Goal: Task Accomplishment & Management: Manage account settings

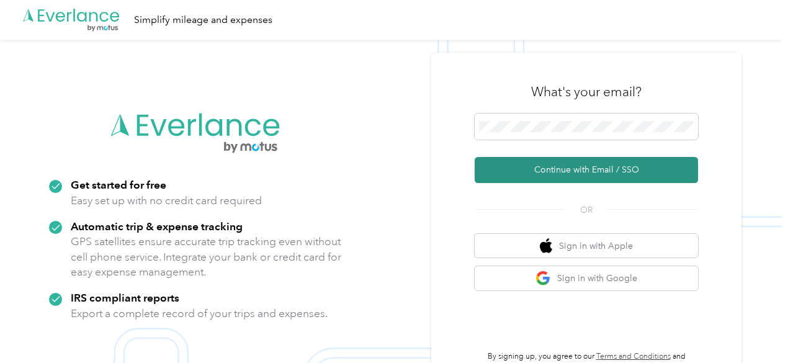
click at [549, 171] on button "Continue with Email / SSO" at bounding box center [586, 170] width 223 height 26
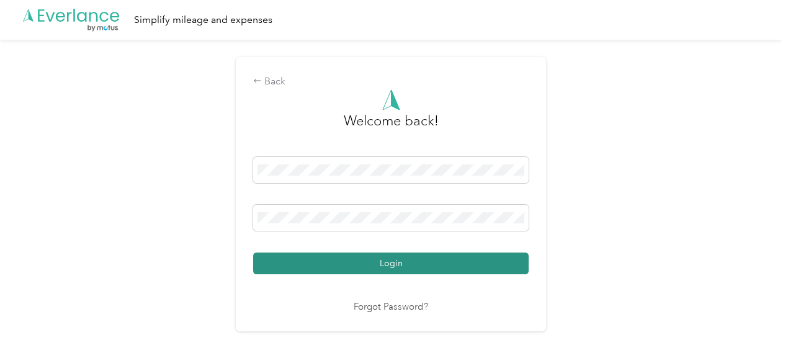
click at [366, 256] on button "Login" at bounding box center [391, 264] width 276 height 22
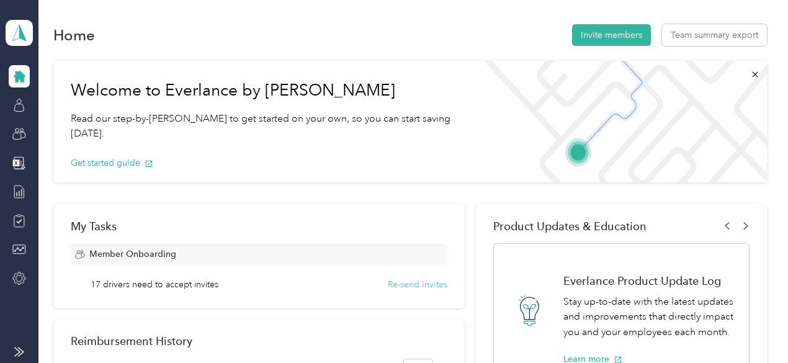
click at [395, 284] on button "Re-send invites" at bounding box center [418, 284] width 60 height 13
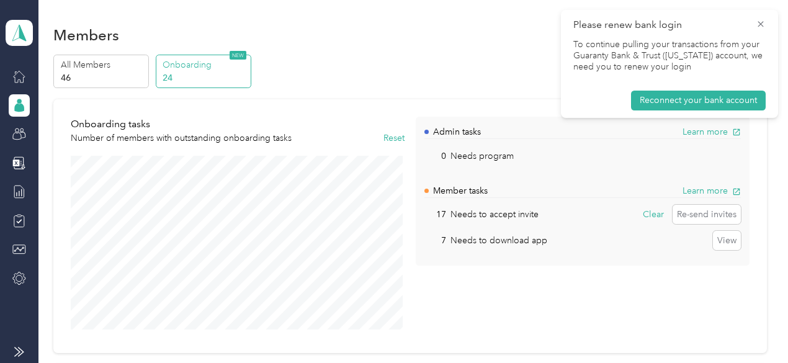
click at [196, 71] on p "Onboarding" at bounding box center [205, 64] width 84 height 13
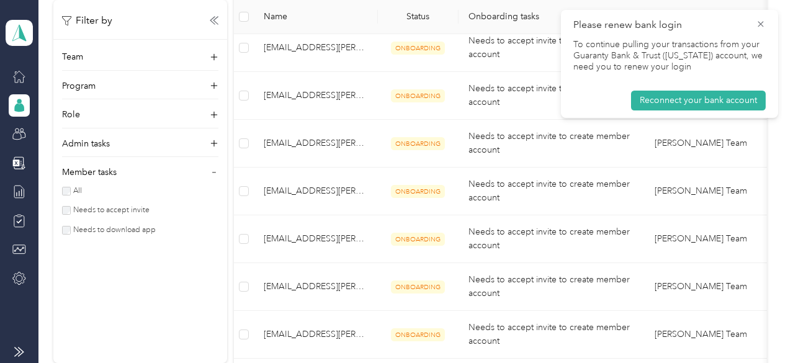
scroll to position [621, 0]
click at [757, 27] on icon at bounding box center [761, 24] width 10 height 11
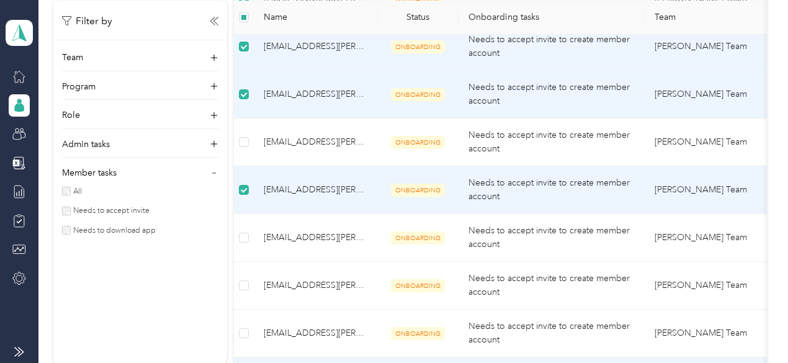
scroll to position [785, 0]
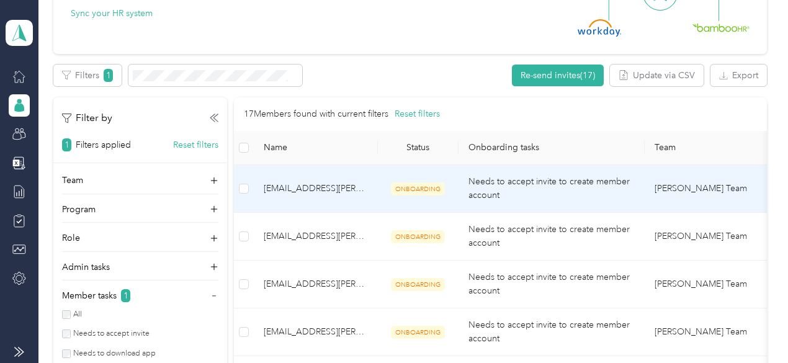
scroll to position [475, 0]
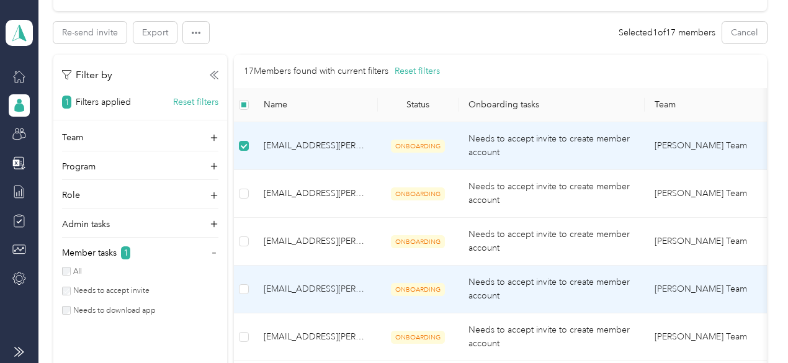
click at [249, 290] on td at bounding box center [244, 290] width 20 height 48
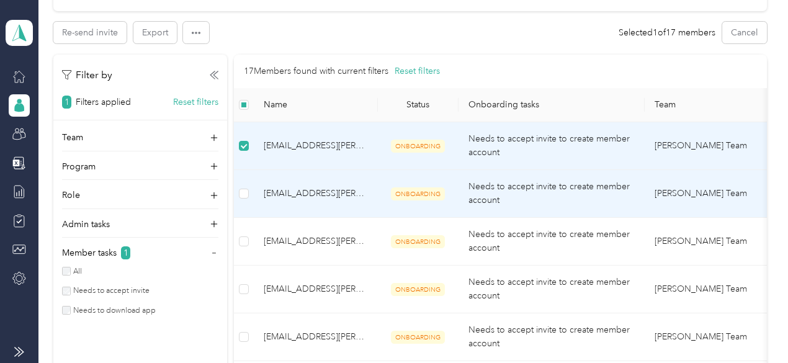
click at [281, 196] on span "[EMAIL_ADDRESS][PERSON_NAME][DOMAIN_NAME]" at bounding box center [316, 194] width 104 height 14
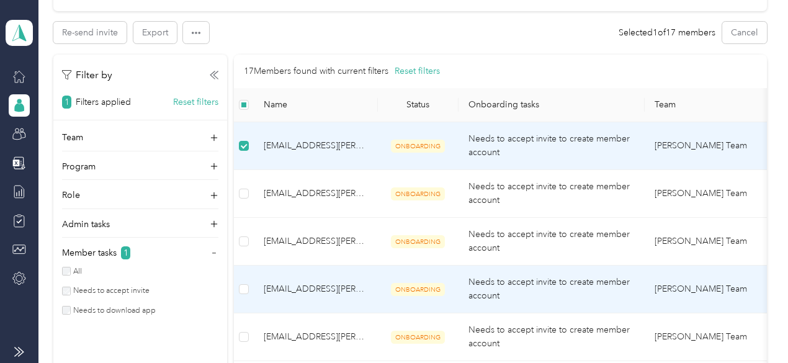
click at [305, 291] on span "[EMAIL_ADDRESS][PERSON_NAME][DOMAIN_NAME]" at bounding box center [316, 289] width 104 height 14
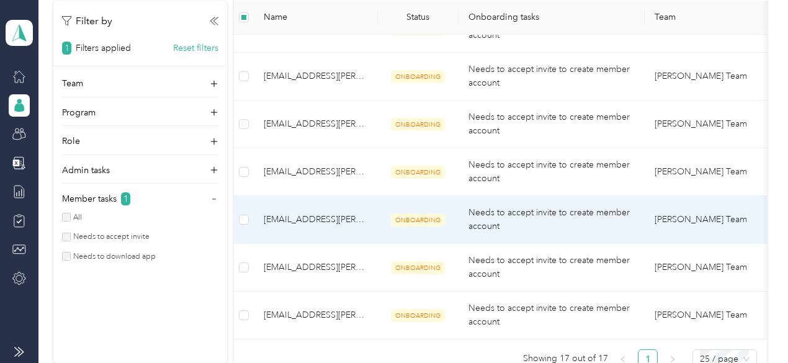
scroll to position [1096, 0]
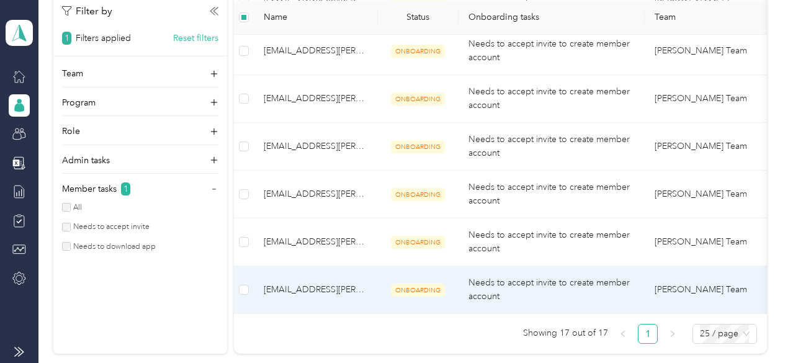
click at [318, 293] on td "[EMAIL_ADDRESS][PERSON_NAME][DOMAIN_NAME]" at bounding box center [316, 290] width 124 height 48
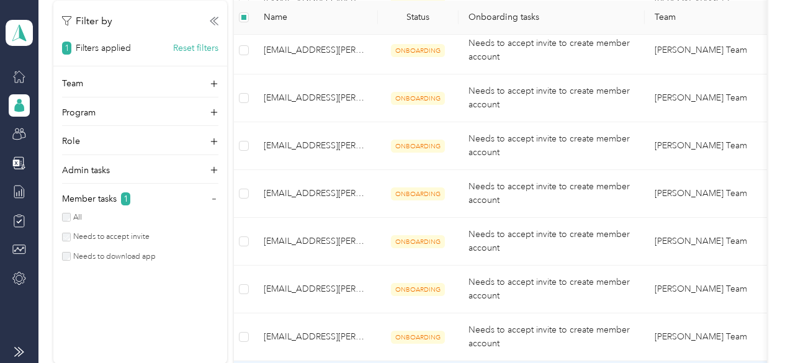
scroll to position [972, 0]
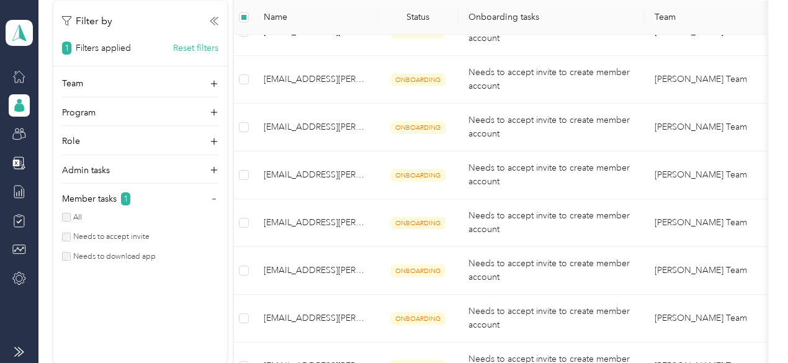
click at [72, 215] on label "All" at bounding box center [76, 217] width 11 height 11
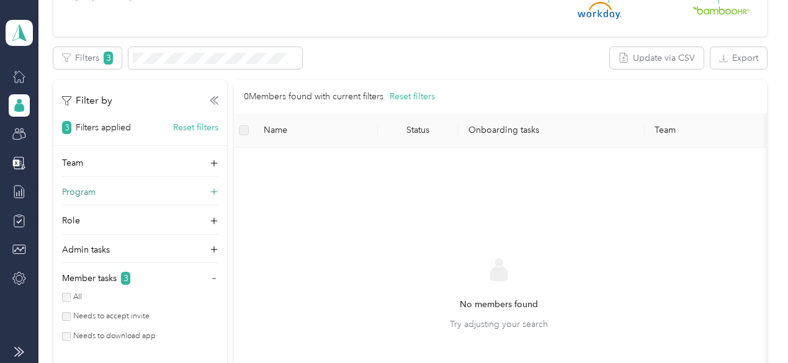
scroll to position [512, 0]
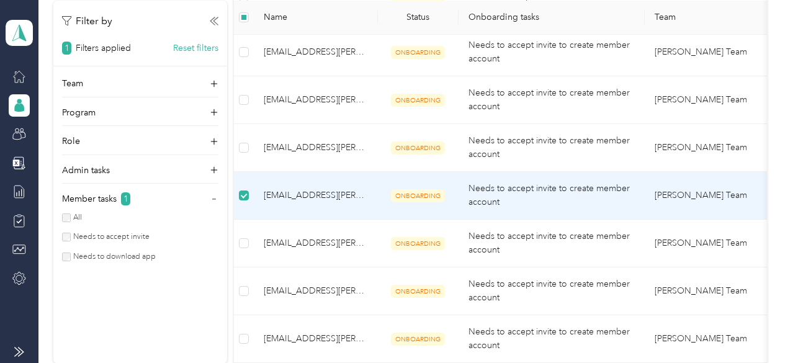
scroll to position [759, 0]
click at [249, 194] on td at bounding box center [244, 197] width 20 height 48
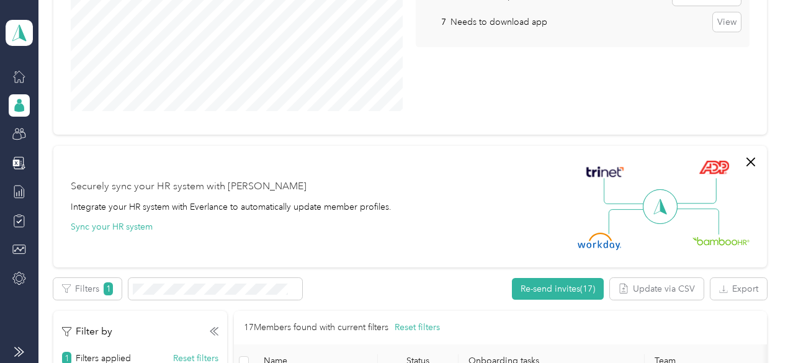
scroll to position [201, 0]
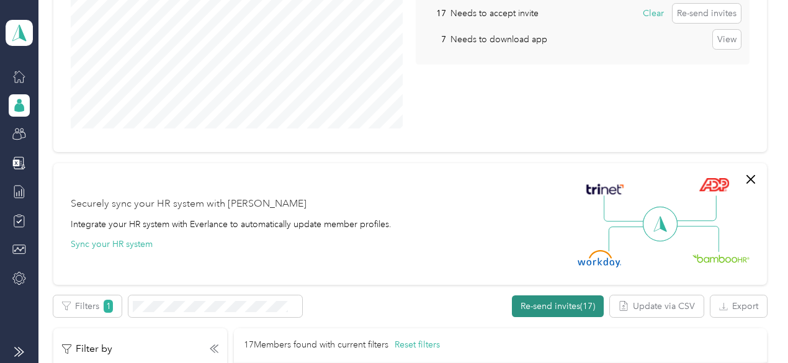
click at [526, 302] on button "Re-send invites (17)" at bounding box center [558, 307] width 92 height 22
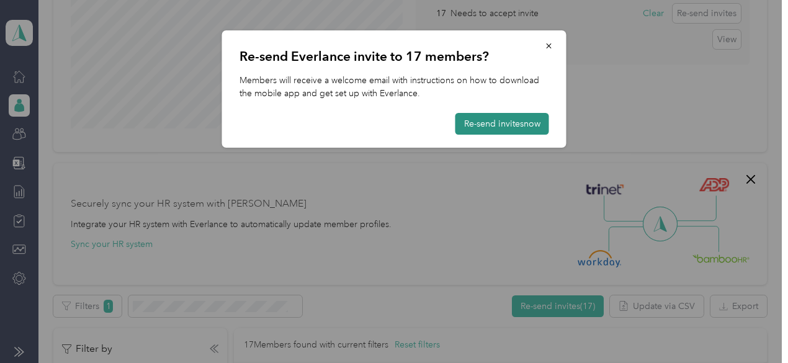
click at [469, 120] on button "Re-send invites now" at bounding box center [503, 124] width 94 height 22
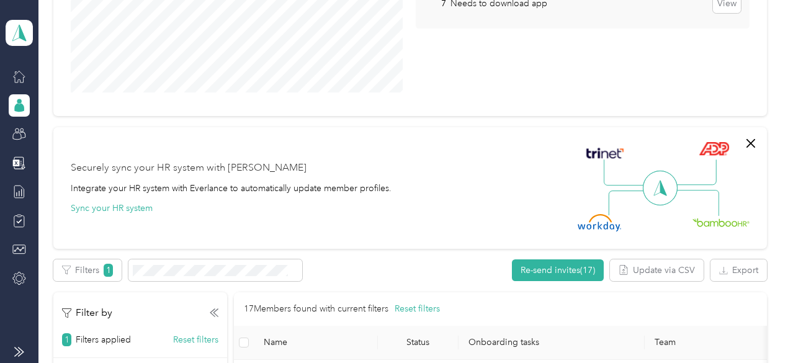
scroll to position [423, 0]
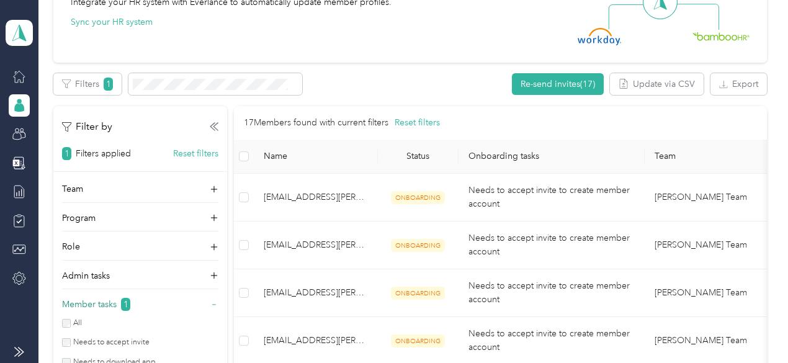
click at [99, 305] on p "Member tasks" at bounding box center [89, 304] width 55 height 13
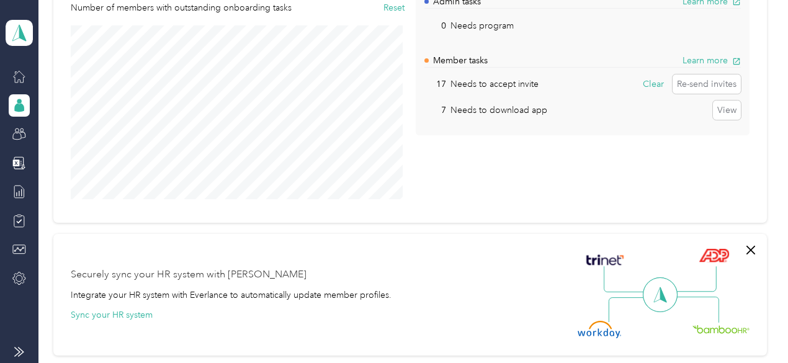
scroll to position [51, 0]
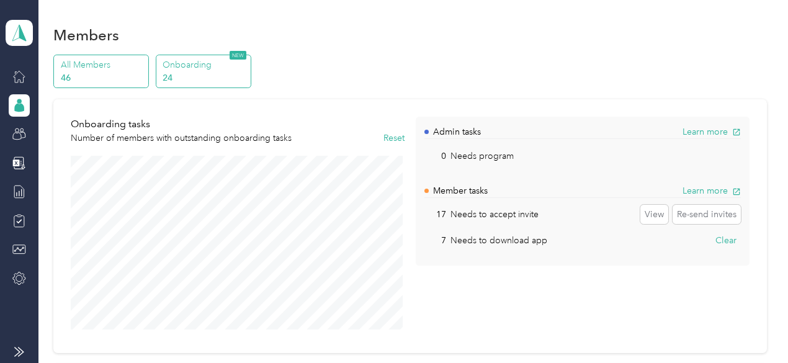
click at [108, 76] on p "46" at bounding box center [103, 77] width 84 height 13
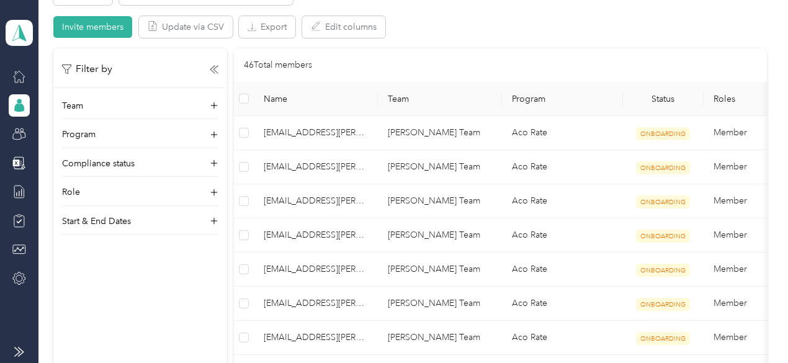
scroll to position [62, 0]
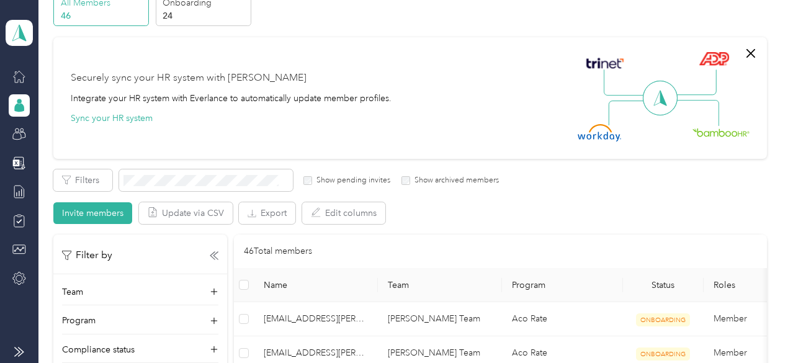
click at [418, 91] on div "Securely sync your HR system with Everlance Integrate your HR system with Everl…" at bounding box center [405, 98] width 668 height 87
